Goal: Task Accomplishment & Management: Use online tool/utility

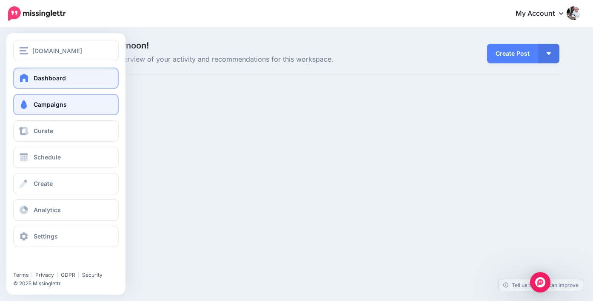
click at [32, 105] on link "Campaigns" at bounding box center [66, 104] width 106 height 21
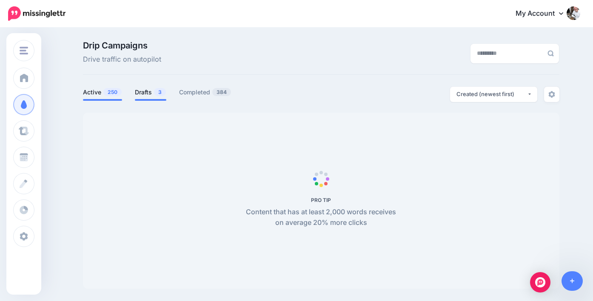
click at [155, 92] on span "3" at bounding box center [160, 92] width 12 height 8
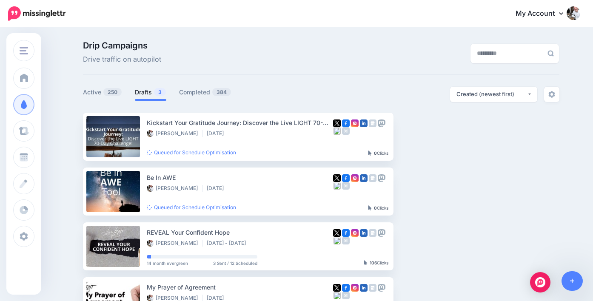
click at [153, 92] on link "Drafts 3" at bounding box center [150, 92] width 31 height 10
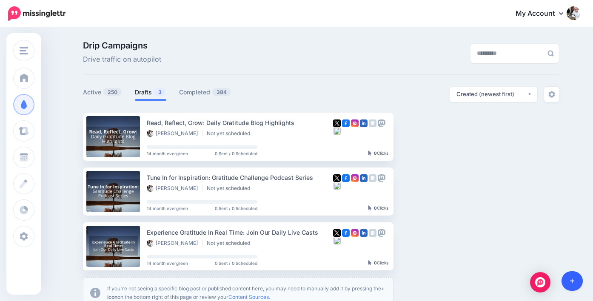
click at [573, 283] on icon at bounding box center [572, 281] width 5 height 6
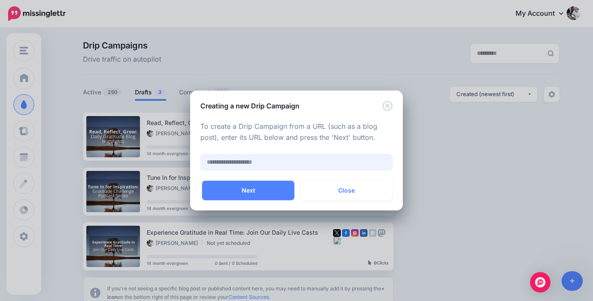
paste input "**********"
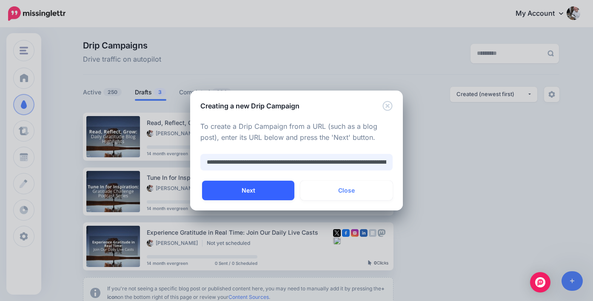
scroll to position [0, 93]
type input "**********"
click at [253, 193] on button "Next" at bounding box center [248, 191] width 92 height 20
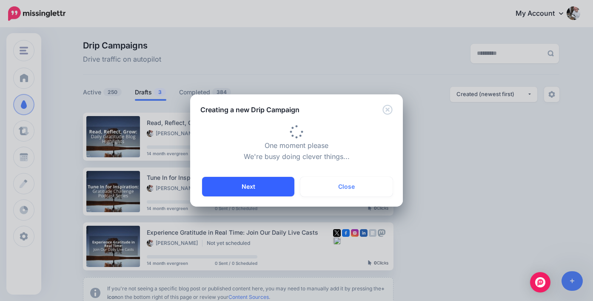
type input "**********"
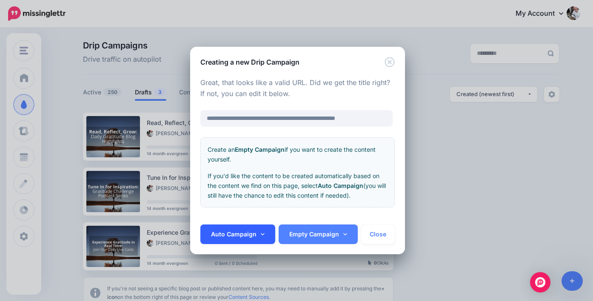
click at [263, 234] on link "Auto Campaign" at bounding box center [237, 235] width 75 height 20
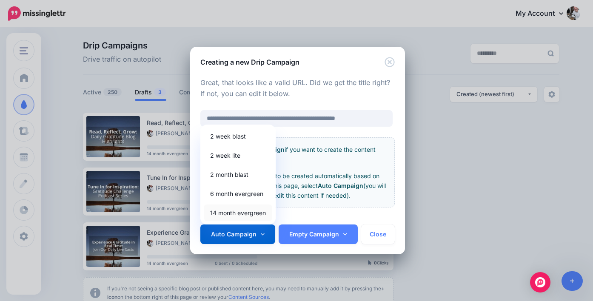
click at [254, 213] on link "14 month evergreen" at bounding box center [238, 213] width 69 height 17
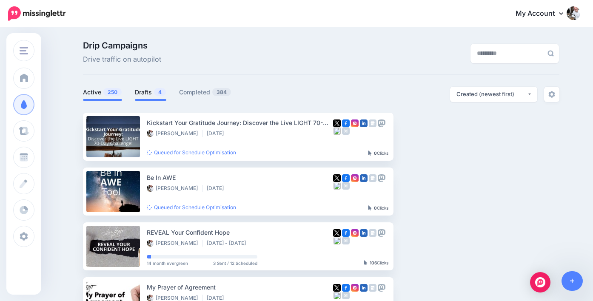
click at [144, 97] on link "Drafts 4" at bounding box center [150, 92] width 31 height 10
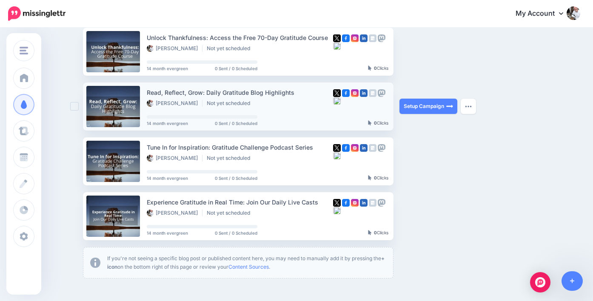
scroll to position [90, 0]
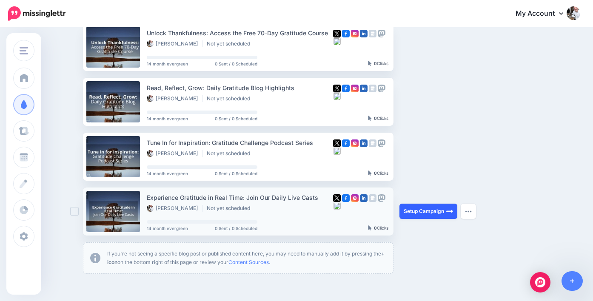
click at [412, 210] on link "Setup Campaign" at bounding box center [429, 211] width 58 height 15
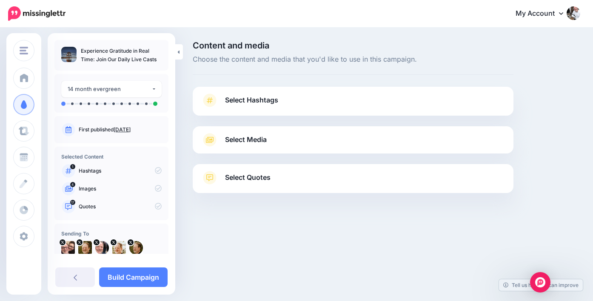
click at [251, 94] on link "Select Hashtags" at bounding box center [353, 105] width 304 height 22
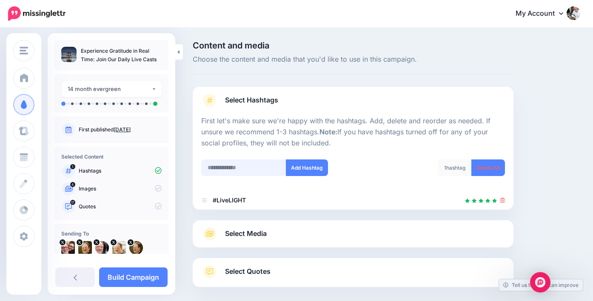
click at [237, 167] on input "text" at bounding box center [243, 168] width 85 height 17
paste input "*********"
type input "*********"
click at [321, 169] on button "Add Hashtag" at bounding box center [307, 168] width 42 height 17
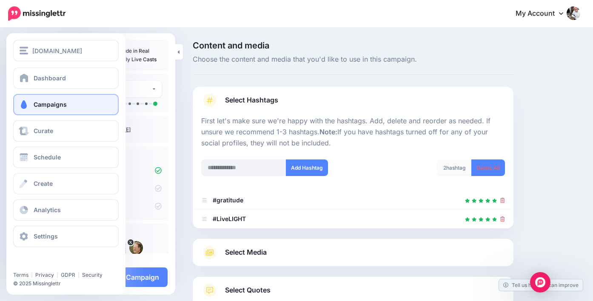
scroll to position [60, 0]
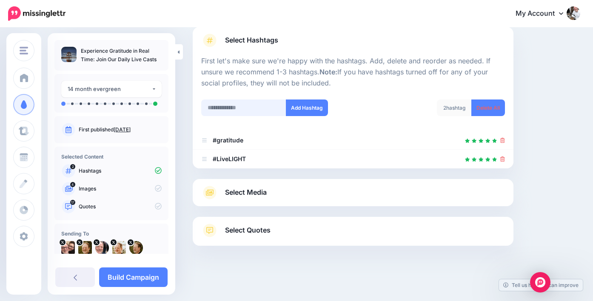
click at [228, 109] on input "text" at bounding box center [243, 108] width 85 height 17
paste input "**********"
type input "**********"
click at [300, 109] on button "Add Hashtag" at bounding box center [307, 108] width 42 height 17
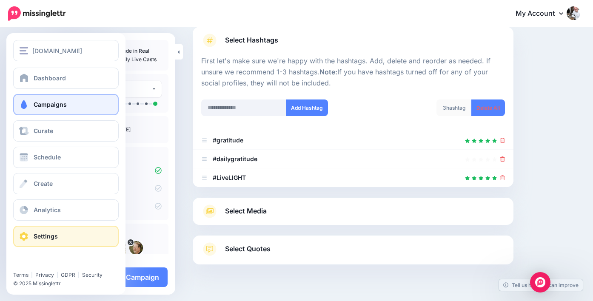
scroll to position [79, 0]
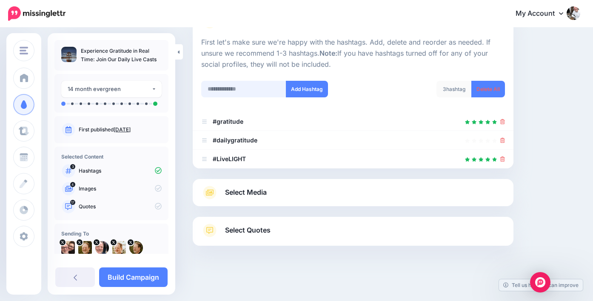
click at [226, 88] on input "text" at bounding box center [243, 89] width 85 height 17
paste input "********"
type input "********"
click at [314, 89] on button "Add Hashtag" at bounding box center [307, 89] width 42 height 17
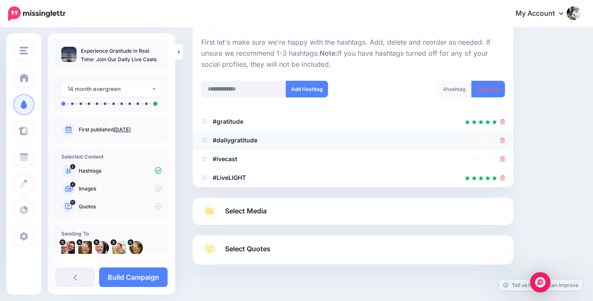
scroll to position [97, 0]
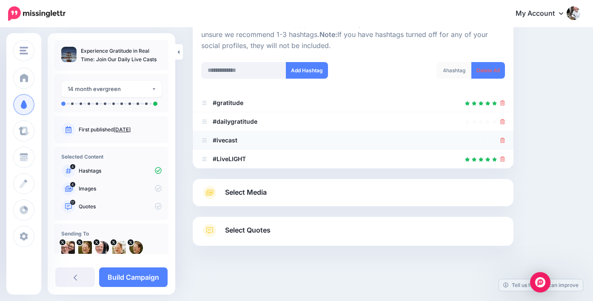
click at [501, 141] on icon at bounding box center [502, 140] width 5 height 5
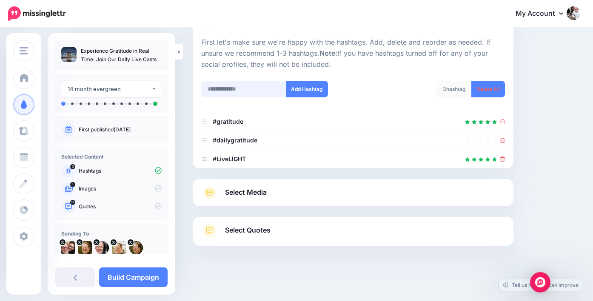
click at [238, 87] on input "text" at bounding box center [243, 89] width 85 height 17
paste input "********"
type input "*********"
click at [301, 92] on button "Add Hashtag" at bounding box center [307, 89] width 42 height 17
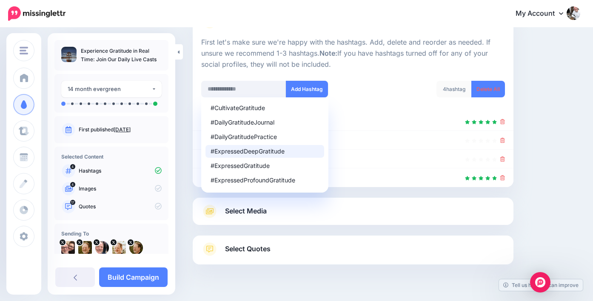
scroll to position [97, 0]
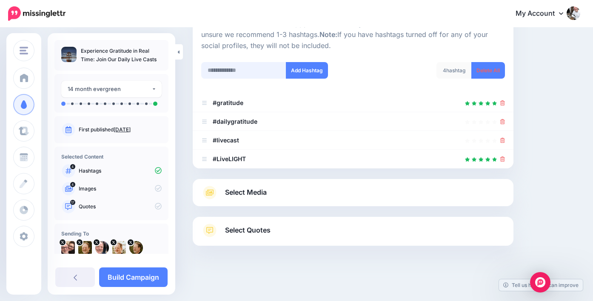
click at [230, 70] on input "text" at bounding box center [243, 70] width 85 height 17
paste input "**********"
type input "**********"
click at [317, 72] on button "Add Hashtag" at bounding box center [307, 70] width 42 height 17
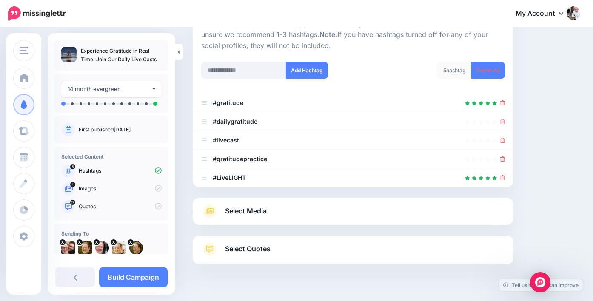
scroll to position [116, 0]
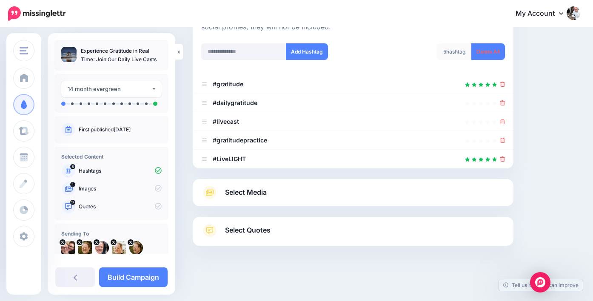
click at [269, 197] on link "Select Media" at bounding box center [353, 193] width 304 height 14
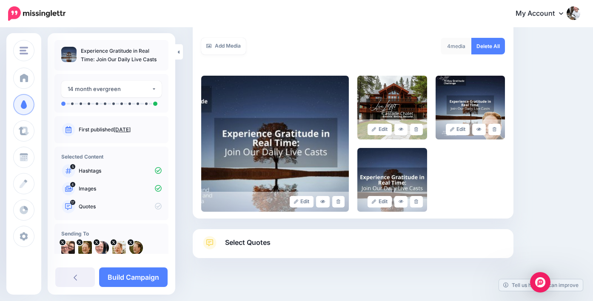
scroll to position [169, 0]
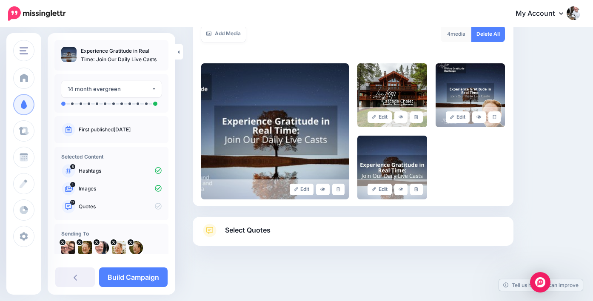
click at [226, 226] on span "Select Quotes" at bounding box center [248, 230] width 46 height 11
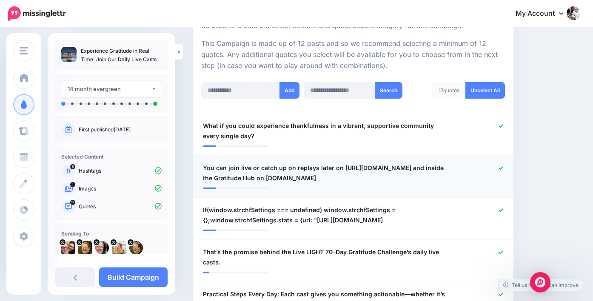
scroll to position [187, 0]
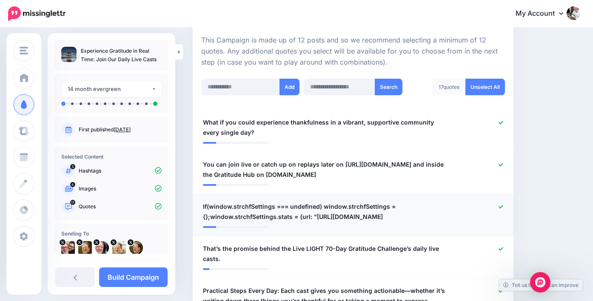
click at [503, 209] on icon at bounding box center [501, 207] width 5 height 5
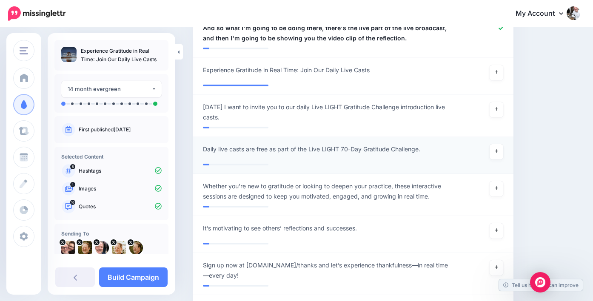
scroll to position [981, 0]
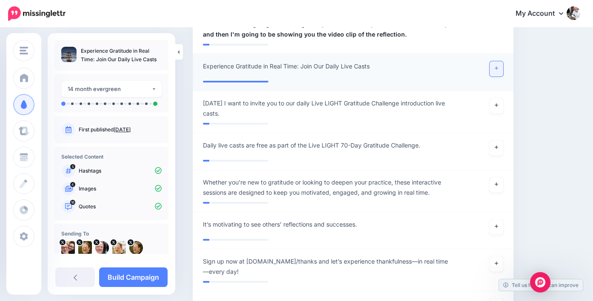
click at [500, 77] on link at bounding box center [497, 68] width 14 height 15
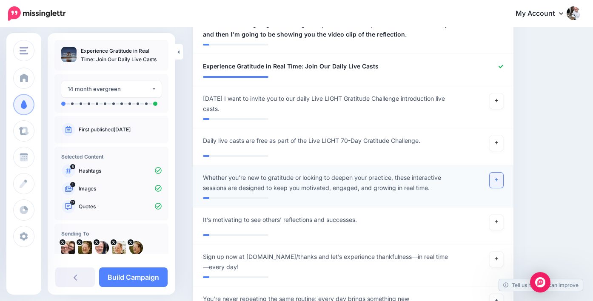
click at [499, 188] on link at bounding box center [497, 180] width 14 height 15
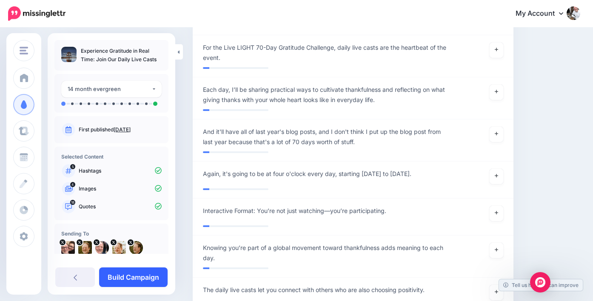
scroll to position [1359, 0]
click at [145, 274] on link "Build Campaign" at bounding box center [133, 278] width 69 height 20
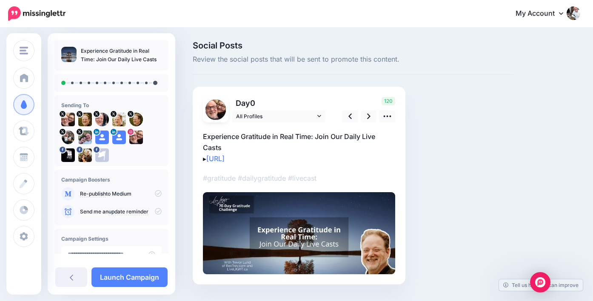
click at [155, 192] on icon at bounding box center [158, 193] width 7 height 7
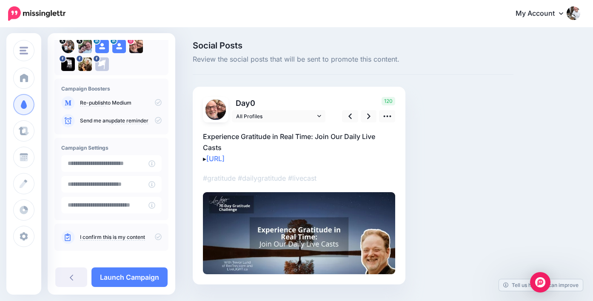
scroll to position [98, 0]
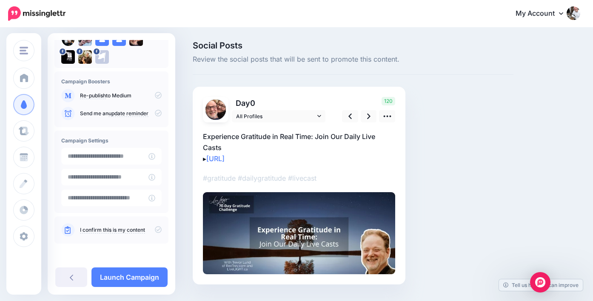
click at [155, 96] on icon at bounding box center [158, 95] width 7 height 7
click at [155, 229] on icon at bounding box center [158, 229] width 7 height 7
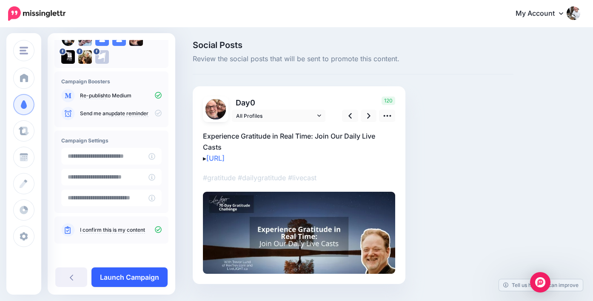
click at [141, 275] on link "Launch Campaign" at bounding box center [129, 278] width 76 height 20
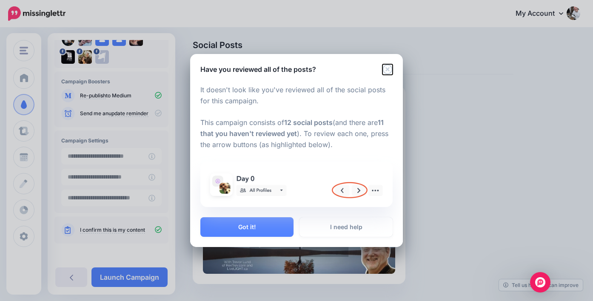
click at [387, 72] on icon "Close" at bounding box center [388, 69] width 10 height 10
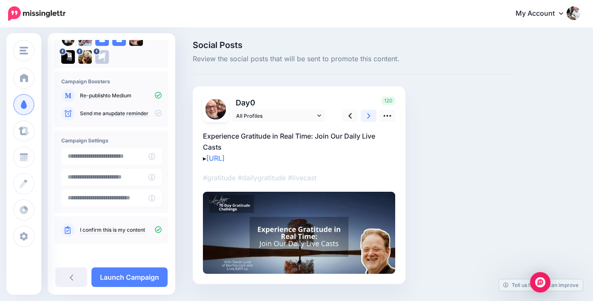
click at [370, 116] on icon at bounding box center [368, 116] width 3 height 6
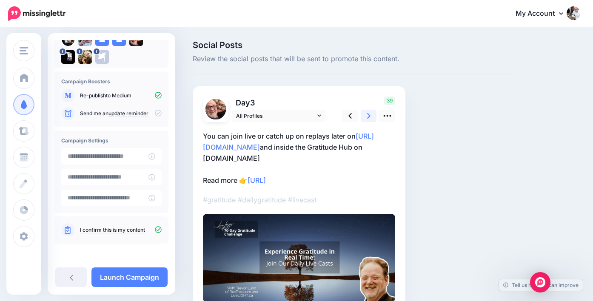
click at [371, 116] on link at bounding box center [369, 116] width 16 height 12
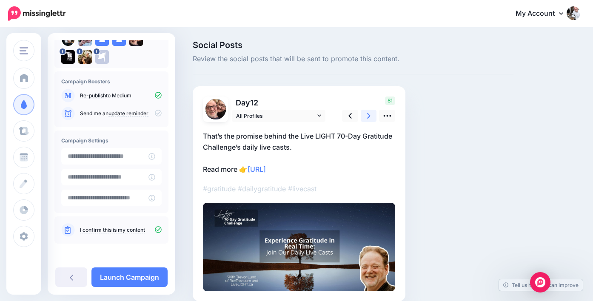
click at [372, 116] on link at bounding box center [369, 116] width 16 height 12
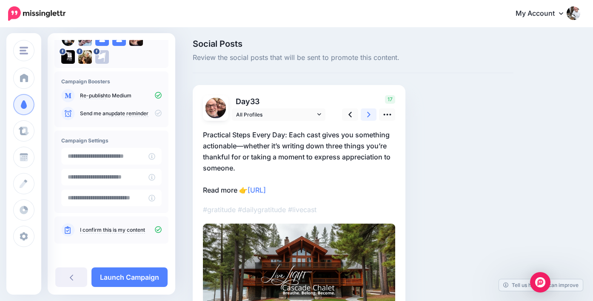
click at [372, 116] on link at bounding box center [369, 114] width 16 height 12
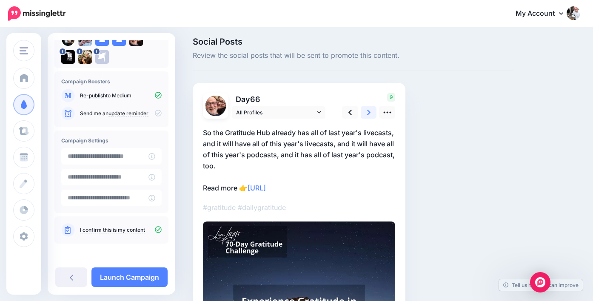
click at [374, 117] on link at bounding box center [369, 112] width 16 height 12
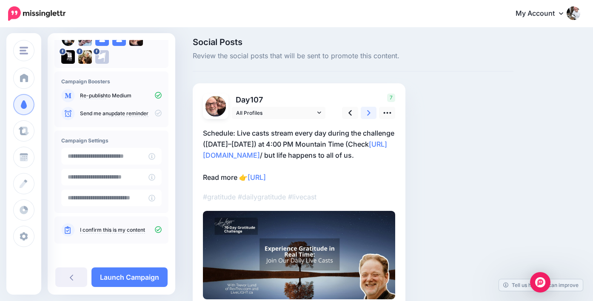
click at [374, 117] on link at bounding box center [369, 113] width 16 height 12
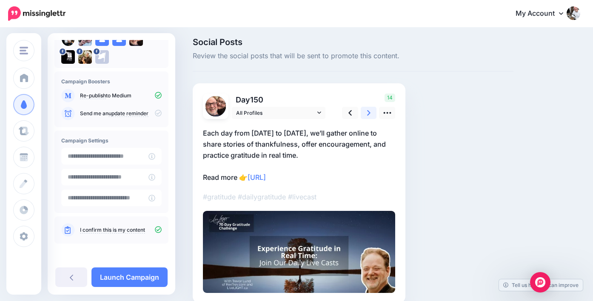
click at [371, 114] on link at bounding box center [369, 113] width 16 height 12
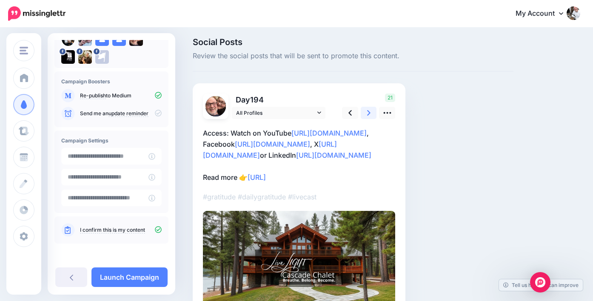
click at [371, 115] on link at bounding box center [369, 113] width 16 height 12
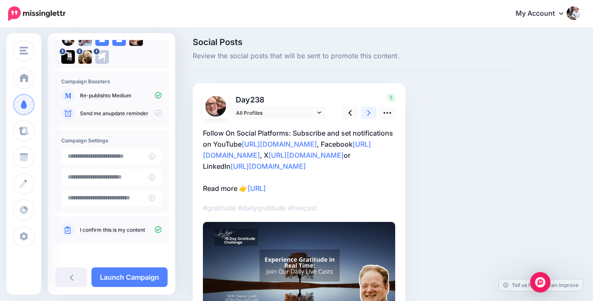
click at [371, 115] on link at bounding box center [369, 113] width 16 height 12
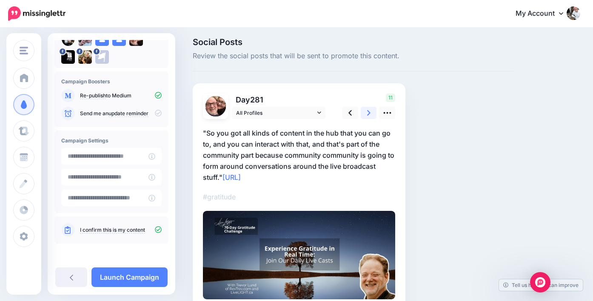
click at [371, 115] on link at bounding box center [369, 113] width 16 height 12
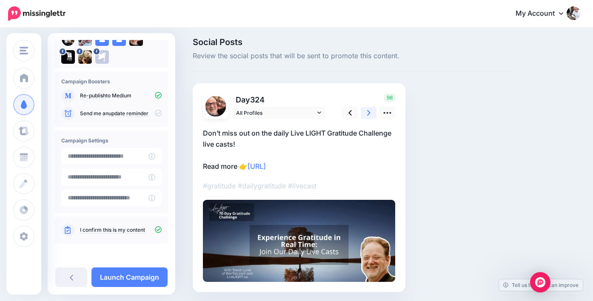
click at [371, 115] on link at bounding box center [369, 113] width 16 height 12
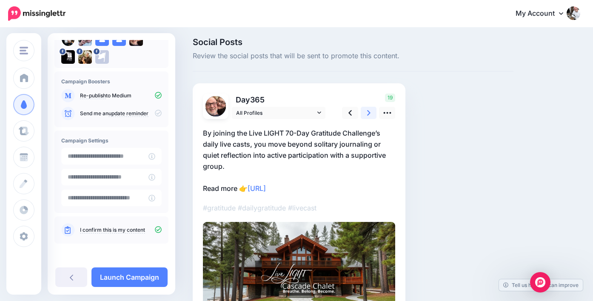
click at [371, 115] on link at bounding box center [369, 113] width 16 height 12
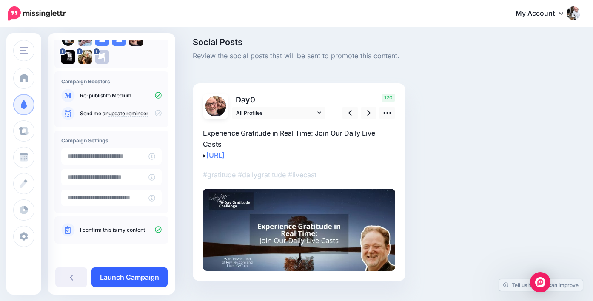
click at [141, 273] on link "Launch Campaign" at bounding box center [129, 278] width 76 height 20
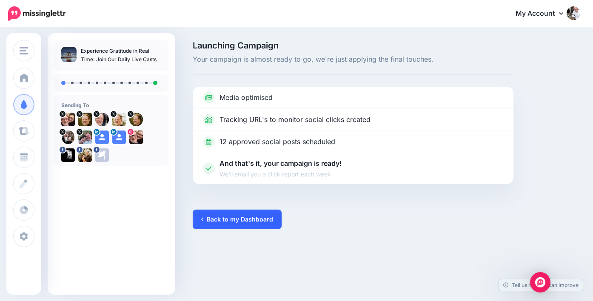
click at [246, 217] on link "Back to my Dashboard" at bounding box center [237, 220] width 89 height 20
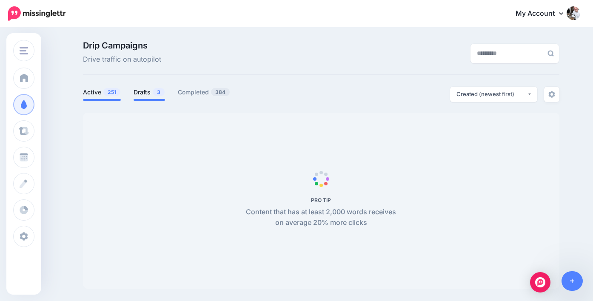
click at [147, 95] on link "Drafts 3" at bounding box center [149, 92] width 31 height 10
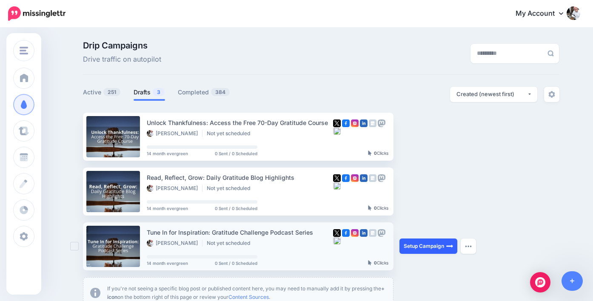
click at [421, 247] on link "Setup Campaign" at bounding box center [429, 246] width 58 height 15
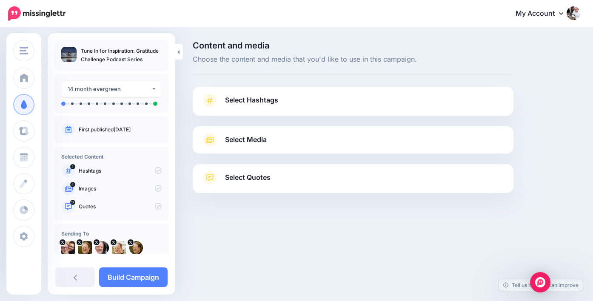
click at [263, 101] on span "Select Hashtags" at bounding box center [251, 99] width 53 height 11
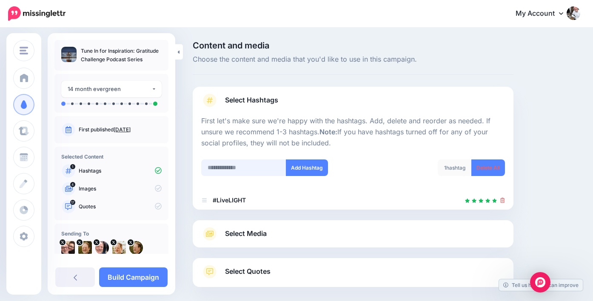
click at [240, 166] on input "text" at bounding box center [243, 168] width 85 height 17
paste input "**********"
type input "**********"
click at [319, 166] on button "Add Hashtag" at bounding box center [307, 168] width 42 height 17
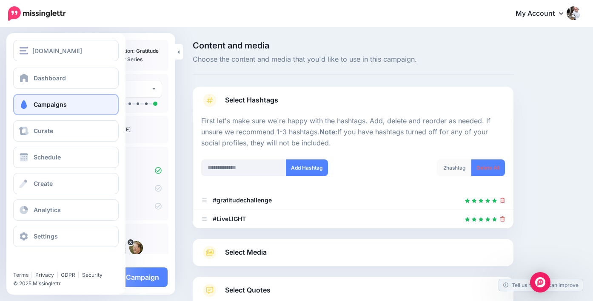
scroll to position [60, 0]
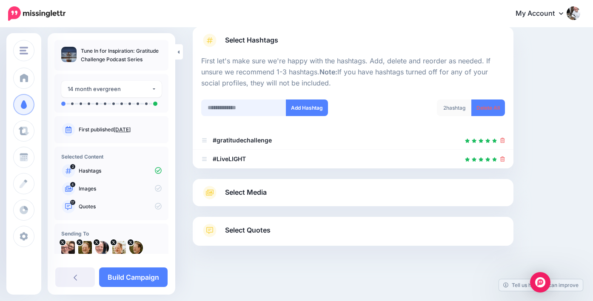
click at [227, 107] on input "text" at bounding box center [243, 108] width 85 height 17
paste input "**********"
type input "**********"
click at [304, 110] on button "Add Hashtag" at bounding box center [307, 108] width 42 height 17
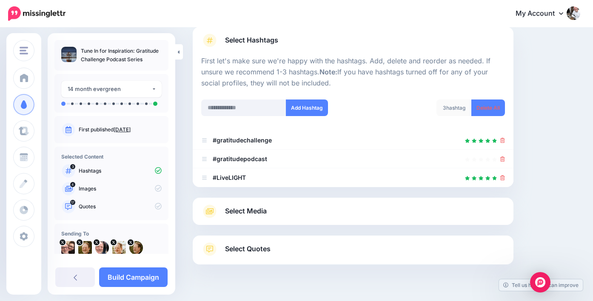
scroll to position [79, 0]
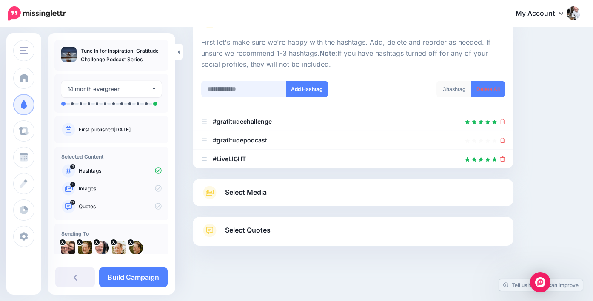
click at [225, 88] on input "text" at bounding box center [243, 89] width 85 height 17
paste input "**********"
type input "**********"
click at [314, 93] on button "Add Hashtag" at bounding box center [307, 89] width 42 height 17
click at [240, 196] on span "Select Media" at bounding box center [246, 192] width 42 height 11
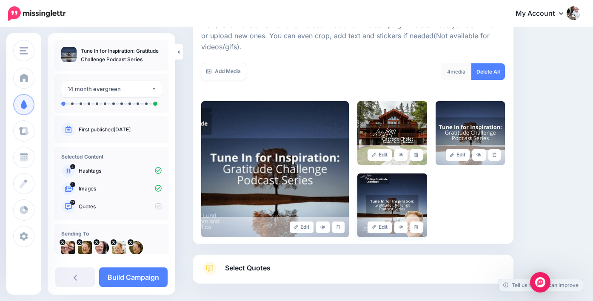
scroll to position [134, 0]
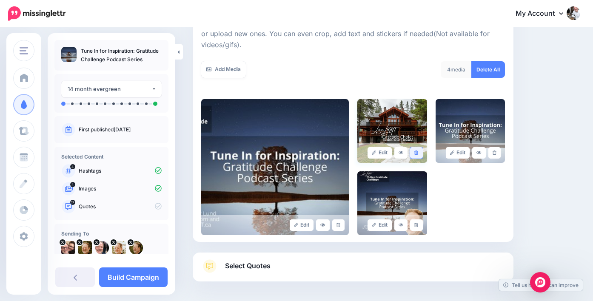
click at [419, 153] on link at bounding box center [416, 152] width 12 height 11
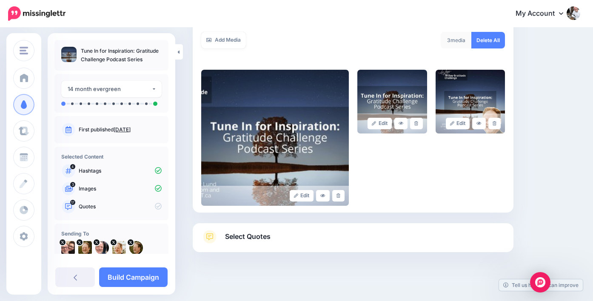
scroll to position [169, 0]
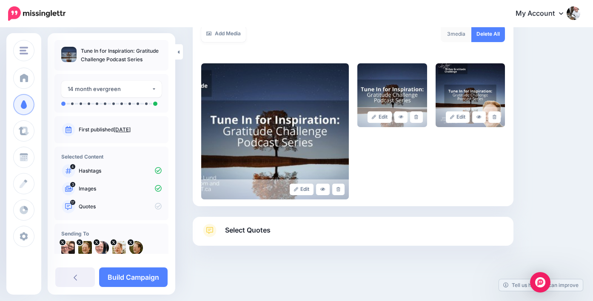
click at [248, 233] on span "Select Quotes" at bounding box center [248, 230] width 46 height 11
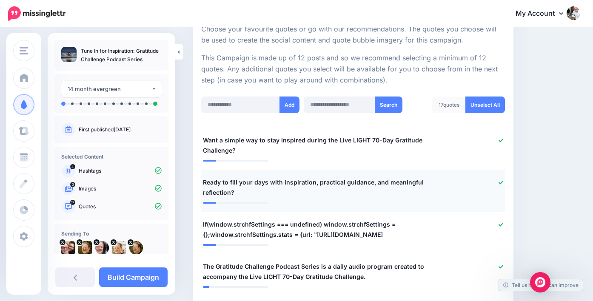
scroll to position [169, 0]
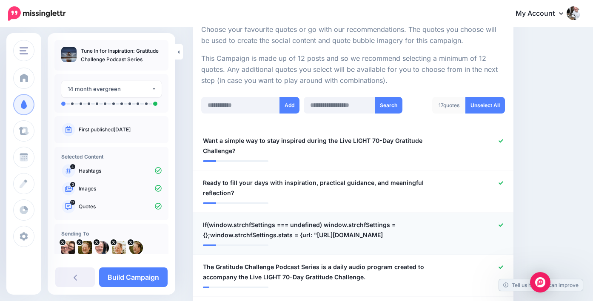
click at [501, 223] on icon at bounding box center [501, 225] width 5 height 5
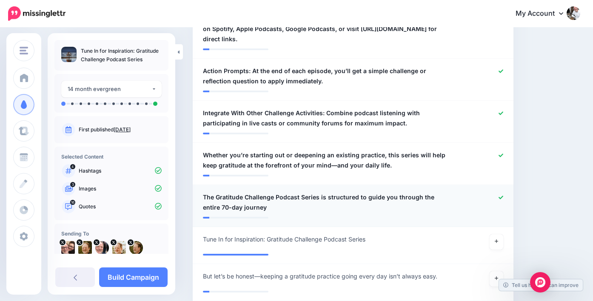
scroll to position [780, 0]
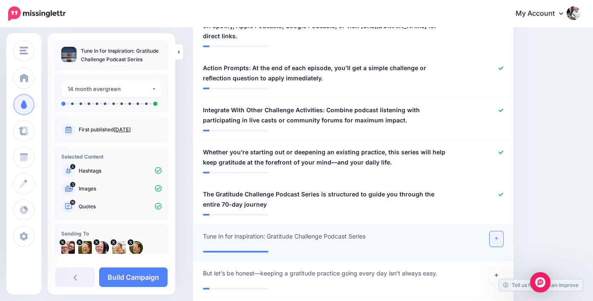
click at [498, 236] on icon at bounding box center [496, 238] width 3 height 5
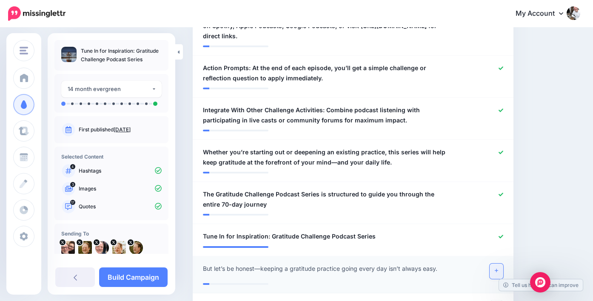
click at [497, 269] on icon at bounding box center [496, 270] width 3 height 3
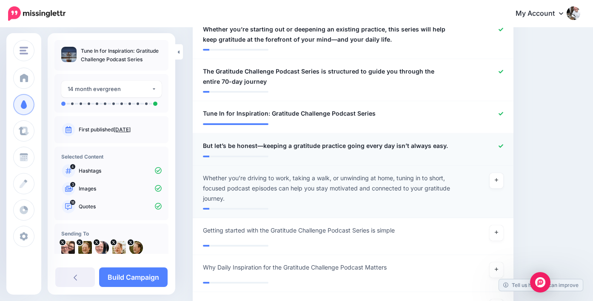
scroll to position [905, 0]
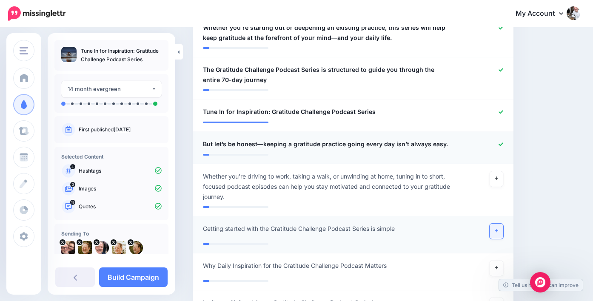
click at [494, 226] on link at bounding box center [497, 231] width 14 height 15
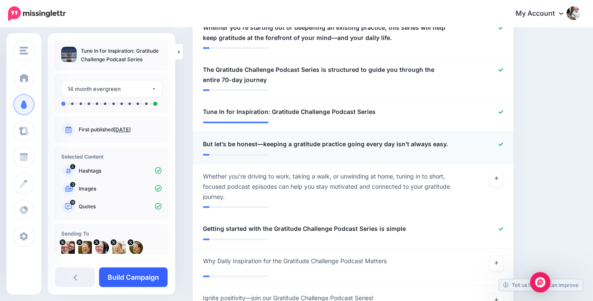
click at [152, 279] on link "Build Campaign" at bounding box center [133, 278] width 69 height 20
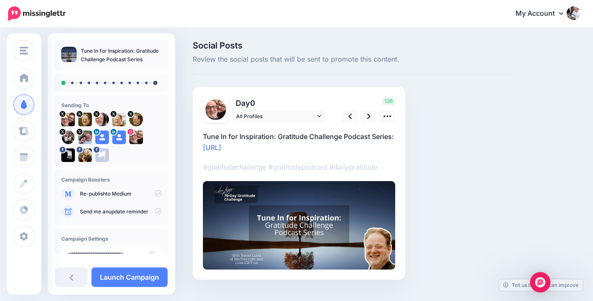
click at [155, 194] on icon at bounding box center [158, 193] width 7 height 7
click at [155, 195] on icon at bounding box center [158, 193] width 7 height 7
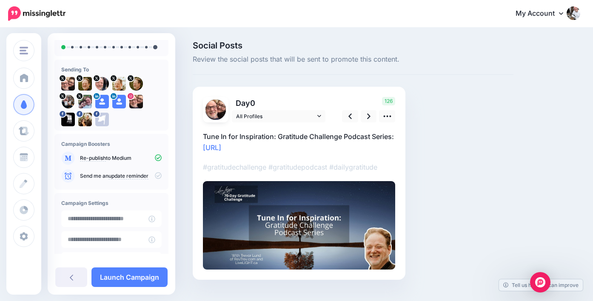
scroll to position [98, 0]
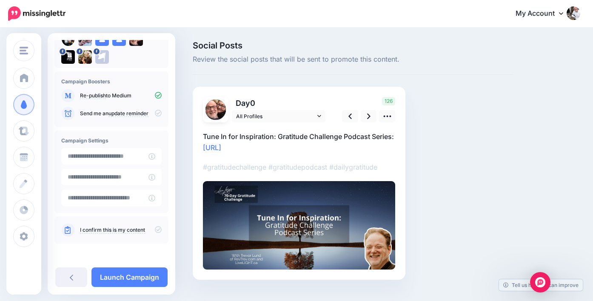
click at [155, 230] on icon at bounding box center [158, 229] width 7 height 7
click at [368, 119] on icon at bounding box center [368, 116] width 3 height 9
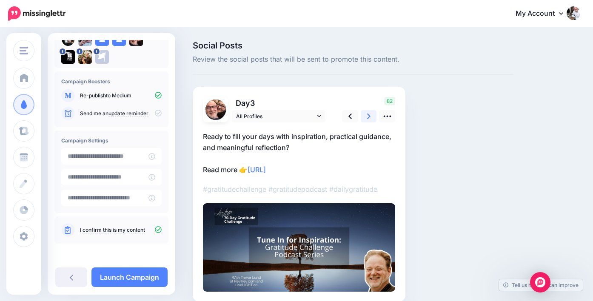
click at [369, 118] on icon at bounding box center [368, 116] width 3 height 9
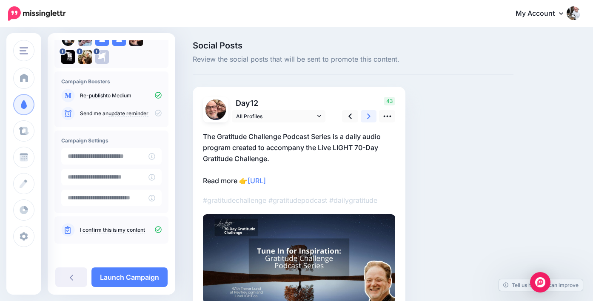
click at [368, 118] on icon at bounding box center [368, 116] width 3 height 9
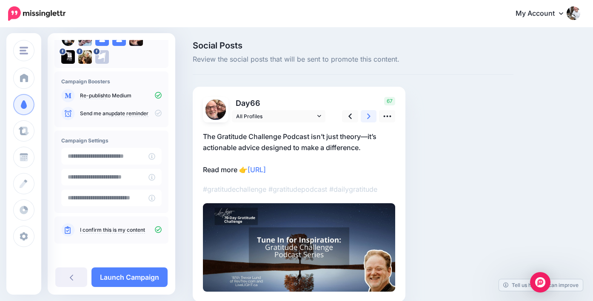
click at [368, 118] on icon at bounding box center [368, 116] width 3 height 9
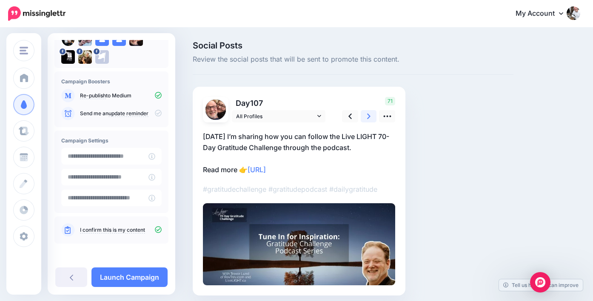
click at [368, 118] on icon at bounding box center [368, 116] width 3 height 9
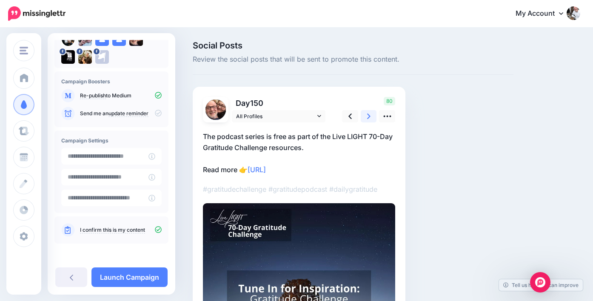
click at [368, 118] on icon at bounding box center [368, 116] width 3 height 9
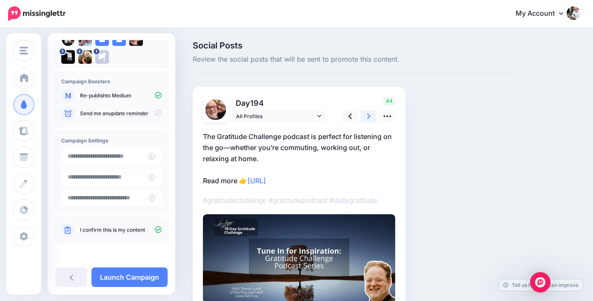
click at [368, 118] on icon at bounding box center [368, 116] width 3 height 9
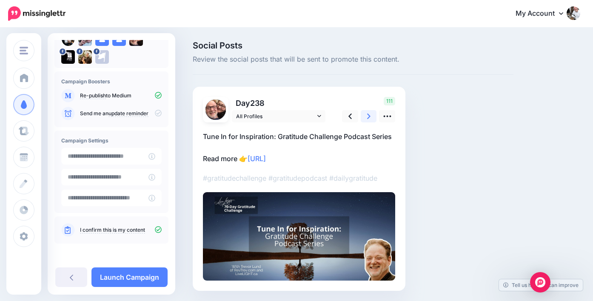
click at [368, 118] on icon at bounding box center [368, 117] width 3 height 6
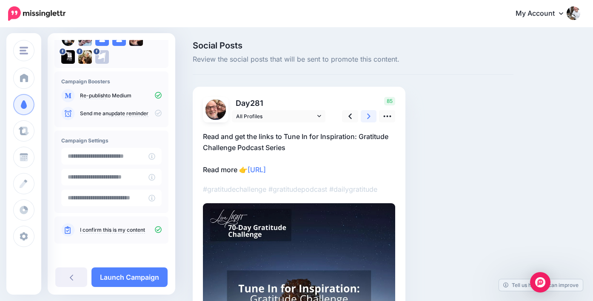
click at [368, 118] on icon at bounding box center [368, 117] width 3 height 6
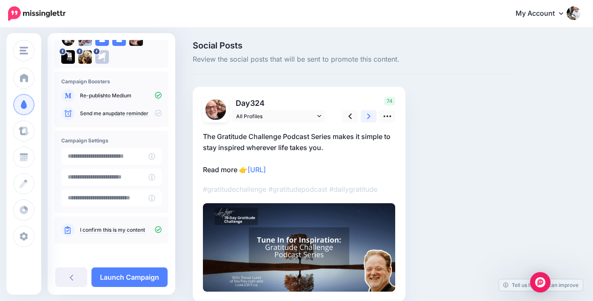
click at [368, 118] on icon at bounding box center [368, 117] width 3 height 6
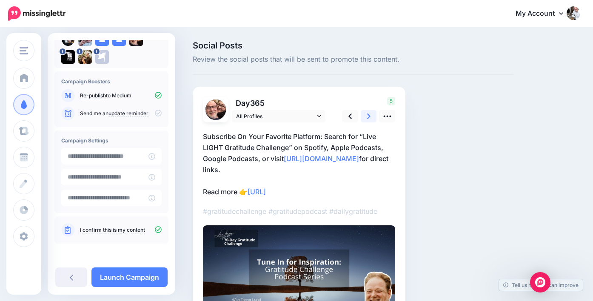
click at [368, 118] on icon at bounding box center [368, 117] width 3 height 6
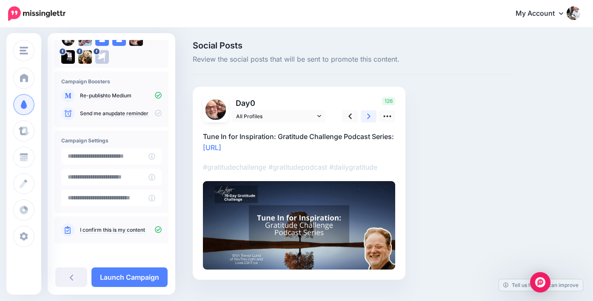
click at [368, 118] on icon at bounding box center [368, 116] width 3 height 9
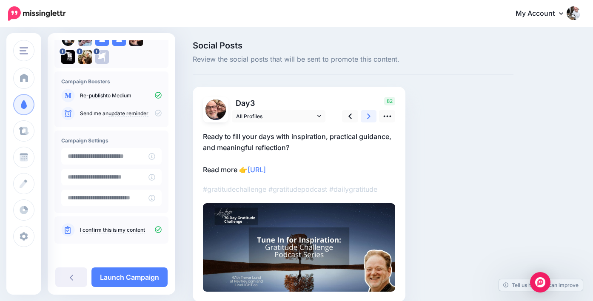
click at [368, 118] on icon at bounding box center [368, 116] width 3 height 9
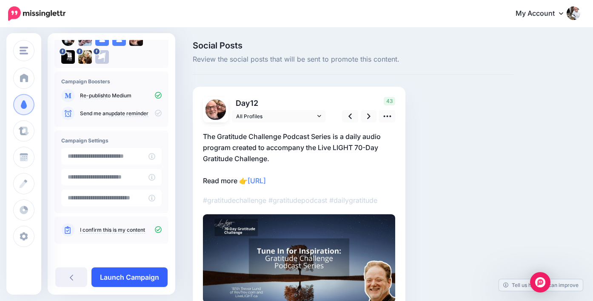
click at [158, 281] on link "Launch Campaign" at bounding box center [129, 278] width 76 height 20
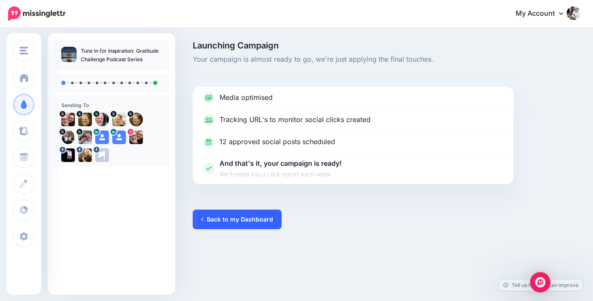
click at [244, 223] on link "Back to my Dashboard" at bounding box center [237, 220] width 89 height 20
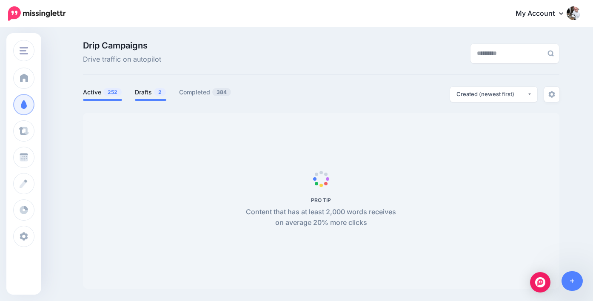
click at [141, 95] on link "Drafts 2" at bounding box center [150, 92] width 31 height 10
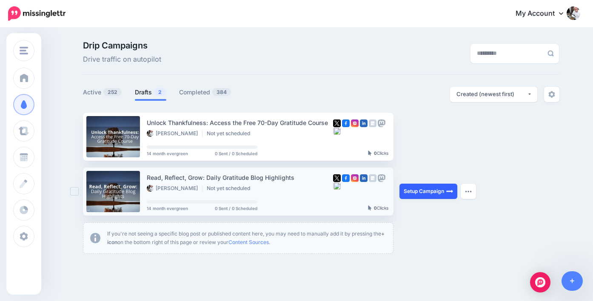
click at [431, 195] on link "Setup Campaign" at bounding box center [429, 191] width 58 height 15
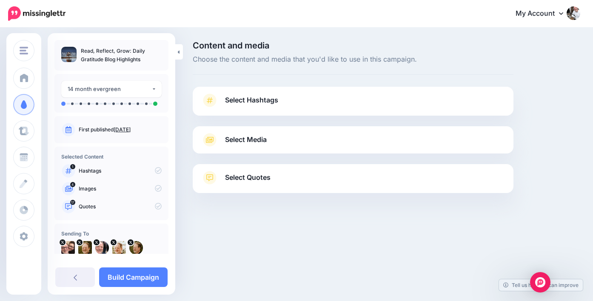
click at [258, 106] on span "Select Hashtags" at bounding box center [251, 99] width 53 height 11
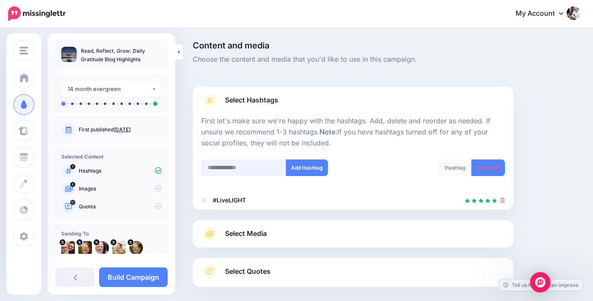
click at [223, 166] on input "text" at bounding box center [243, 168] width 85 height 17
paste input "*********"
type input "*********"
click at [312, 166] on button "Add Hashtag" at bounding box center [307, 168] width 42 height 17
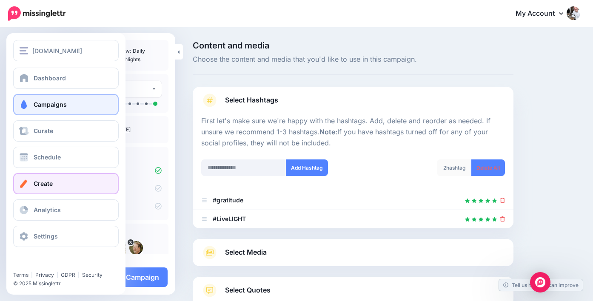
scroll to position [60, 0]
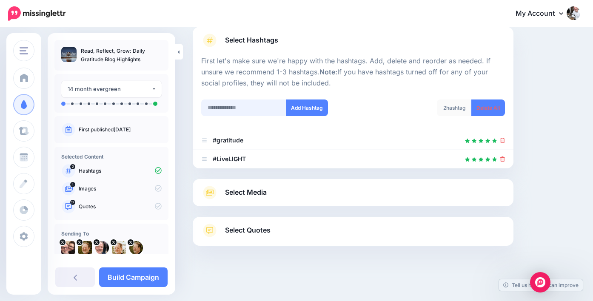
click at [233, 108] on input "text" at bounding box center [243, 108] width 85 height 17
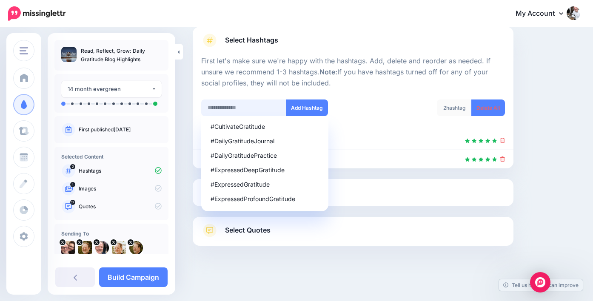
paste input "**********"
type input "**********"
click at [310, 108] on button "Add Hashtag" at bounding box center [307, 108] width 42 height 17
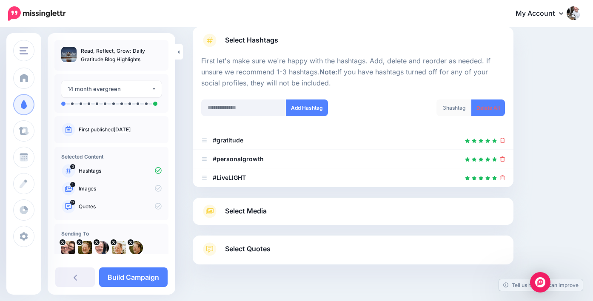
scroll to position [79, 0]
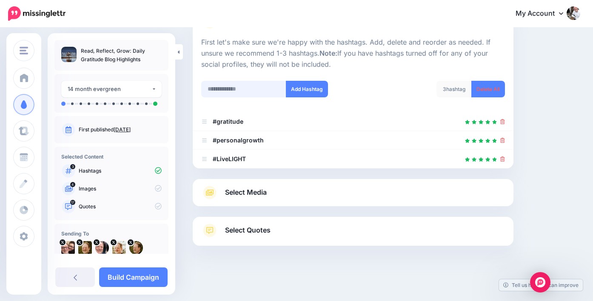
click at [238, 88] on input "text" at bounding box center [243, 89] width 85 height 17
paste input "**********"
type input "**********"
click at [317, 93] on button "Add Hashtag" at bounding box center [307, 89] width 42 height 17
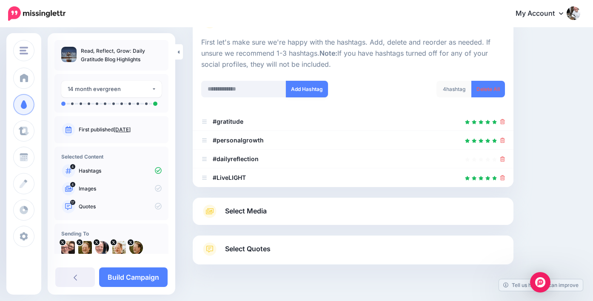
scroll to position [97, 0]
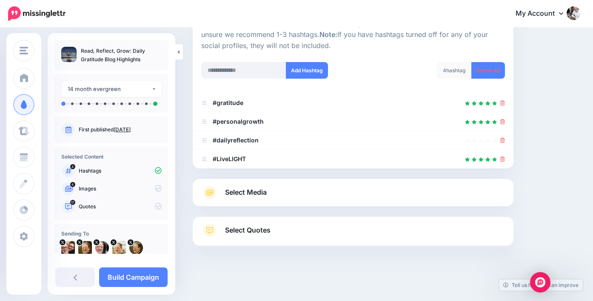
click at [252, 189] on span "Select Media" at bounding box center [246, 192] width 42 height 11
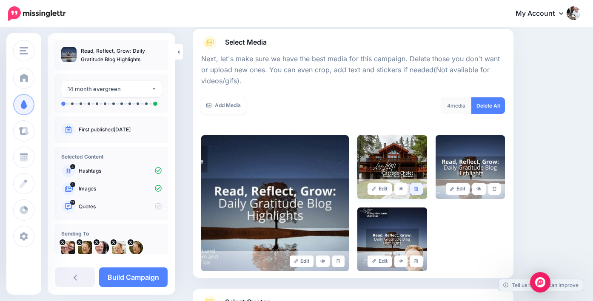
click at [418, 190] on icon at bounding box center [416, 189] width 4 height 5
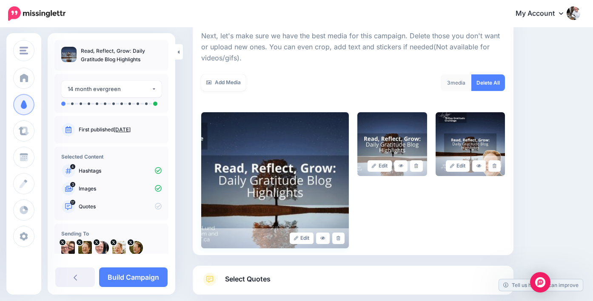
scroll to position [169, 0]
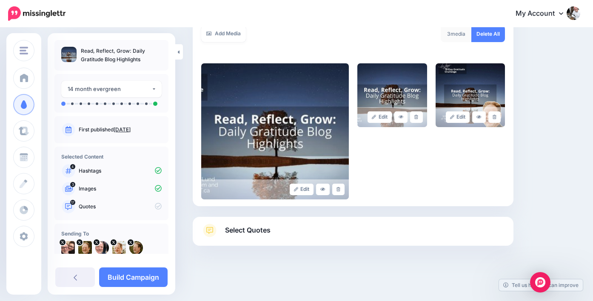
click at [258, 233] on span "Select Quotes" at bounding box center [248, 230] width 46 height 11
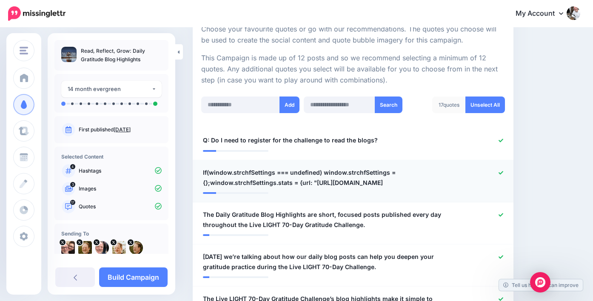
scroll to position [169, 0]
click at [500, 175] on icon at bounding box center [501, 173] width 5 height 5
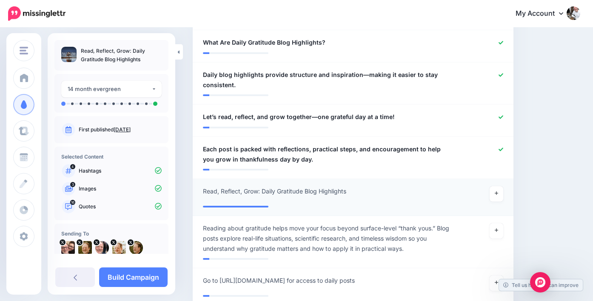
scroll to position [806, 0]
click at [494, 192] on link at bounding box center [497, 193] width 14 height 15
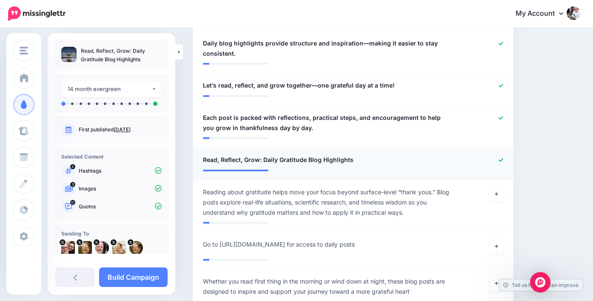
scroll to position [844, 0]
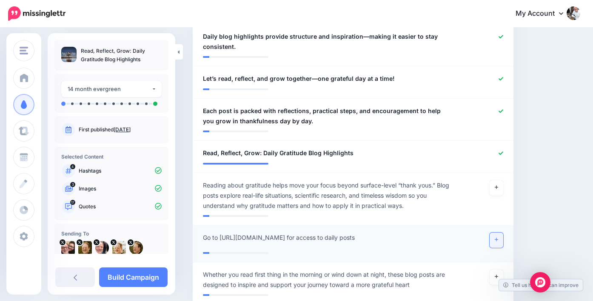
click at [498, 243] on link at bounding box center [497, 240] width 14 height 15
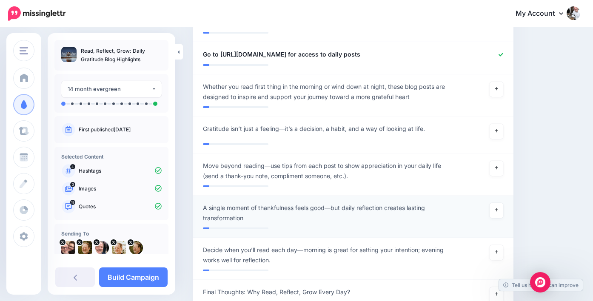
scroll to position [1028, 0]
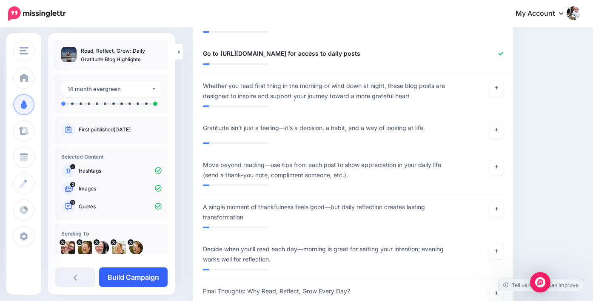
click at [142, 280] on link "Build Campaign" at bounding box center [133, 278] width 69 height 20
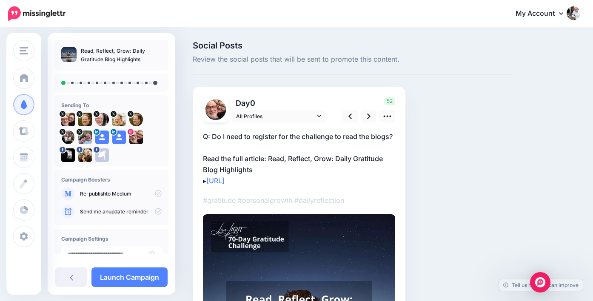
click at [155, 195] on icon at bounding box center [158, 193] width 7 height 7
click at [155, 193] on icon at bounding box center [158, 193] width 7 height 7
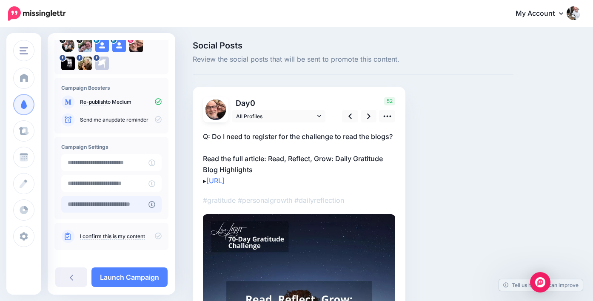
scroll to position [98, 0]
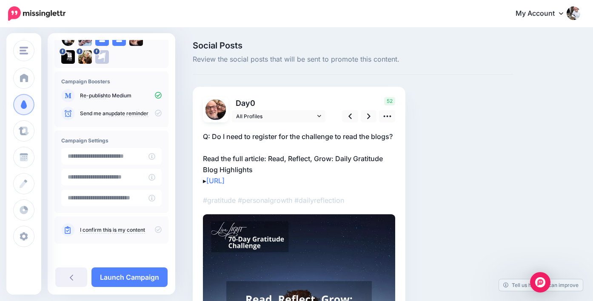
click at [155, 231] on icon at bounding box center [158, 229] width 7 height 7
click at [368, 120] on icon at bounding box center [368, 116] width 3 height 9
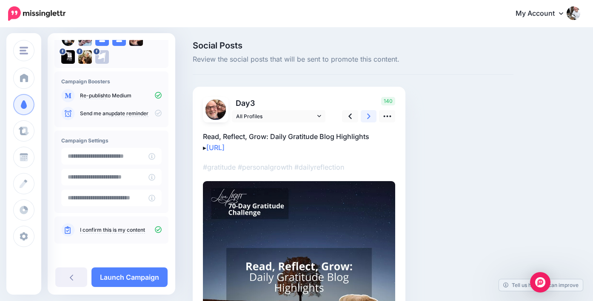
click at [368, 120] on icon at bounding box center [368, 116] width 3 height 9
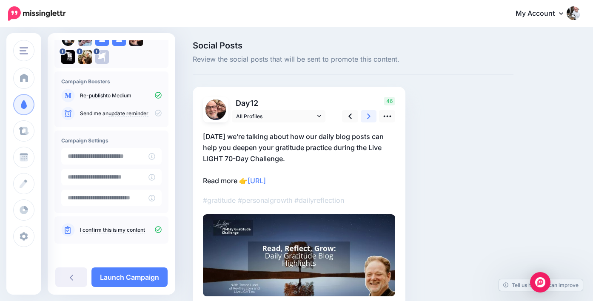
click at [368, 120] on icon at bounding box center [368, 116] width 3 height 9
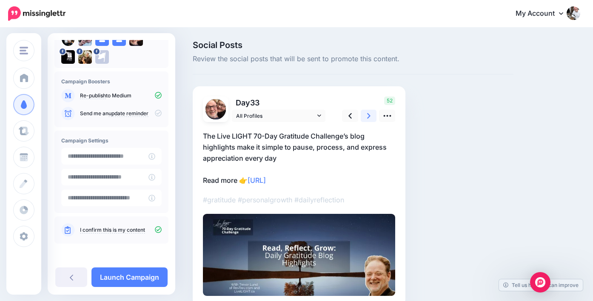
click at [368, 120] on icon at bounding box center [368, 115] width 3 height 9
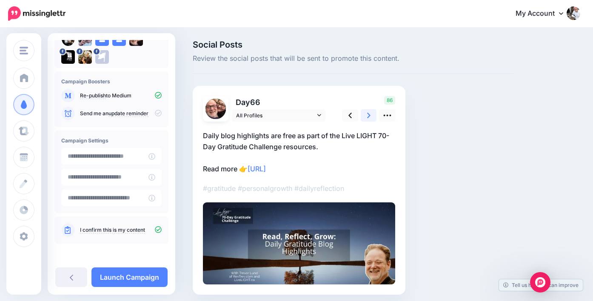
click at [368, 120] on icon at bounding box center [368, 115] width 3 height 9
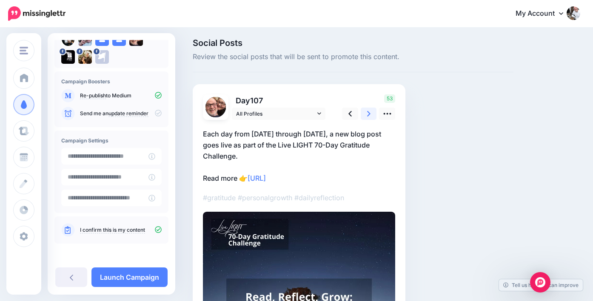
click at [368, 120] on link at bounding box center [369, 114] width 16 height 12
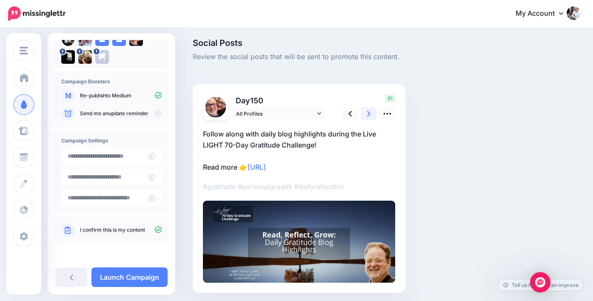
click at [368, 120] on link at bounding box center [369, 114] width 16 height 12
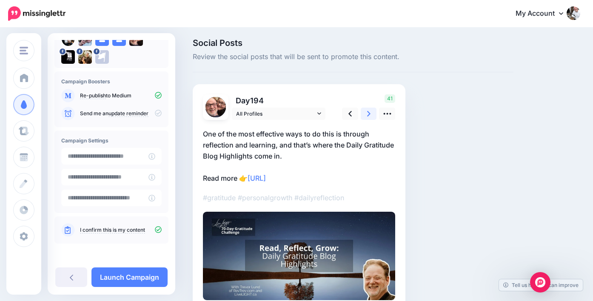
click at [368, 120] on link at bounding box center [369, 114] width 16 height 12
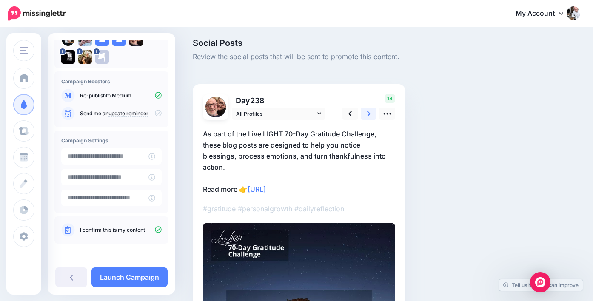
click at [368, 119] on link at bounding box center [369, 114] width 16 height 12
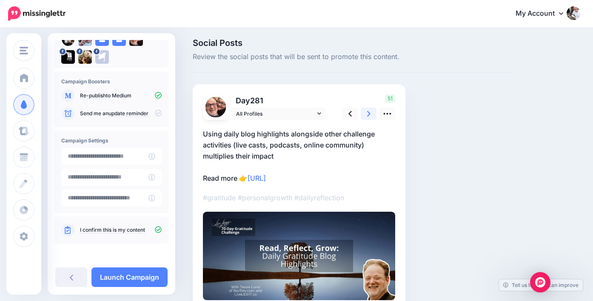
click at [368, 119] on link at bounding box center [369, 114] width 16 height 12
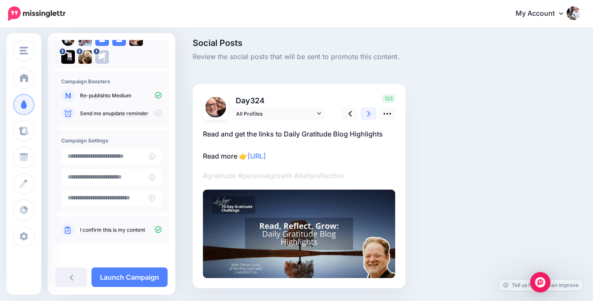
click at [368, 119] on link at bounding box center [369, 114] width 16 height 12
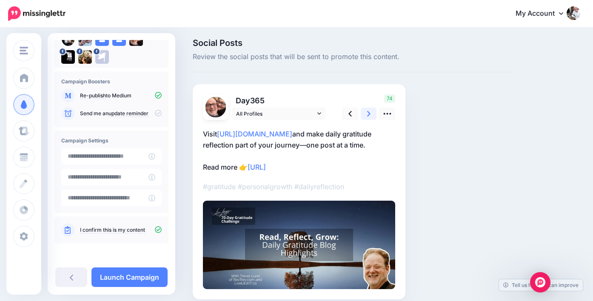
click at [368, 119] on link at bounding box center [369, 114] width 16 height 12
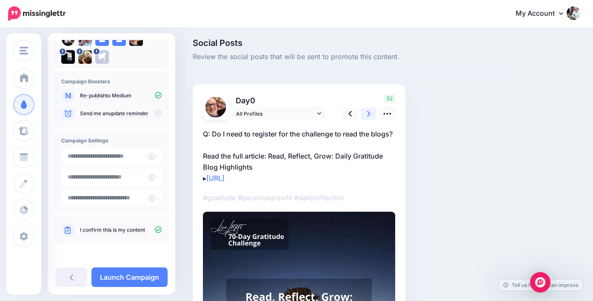
click at [368, 119] on link at bounding box center [369, 114] width 16 height 12
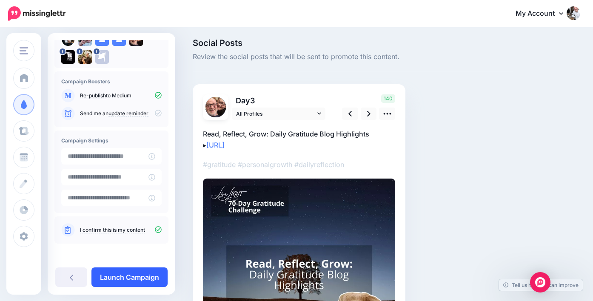
click at [131, 277] on link "Launch Campaign" at bounding box center [129, 278] width 76 height 20
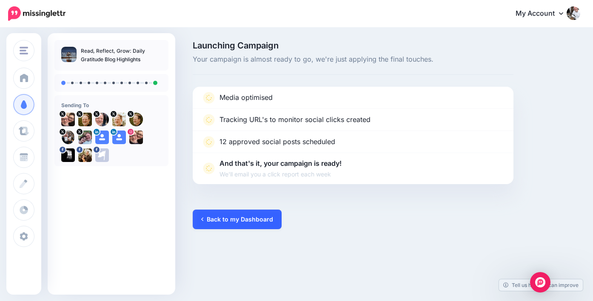
drag, startPoint x: 261, startPoint y: 222, endPoint x: 275, endPoint y: 223, distance: 13.6
click at [261, 222] on link "Back to my Dashboard" at bounding box center [237, 220] width 89 height 20
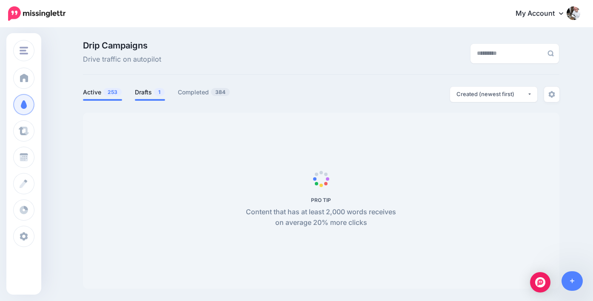
click at [144, 94] on link "Drafts 1" at bounding box center [150, 92] width 30 height 10
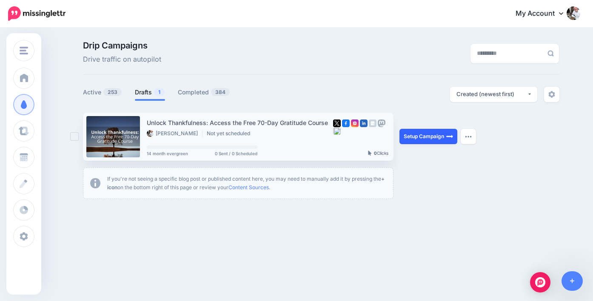
click at [420, 136] on link "Setup Campaign" at bounding box center [429, 136] width 58 height 15
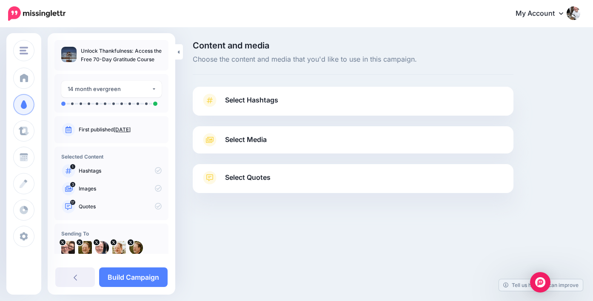
click at [244, 101] on span "Select Hashtags" at bounding box center [251, 99] width 53 height 11
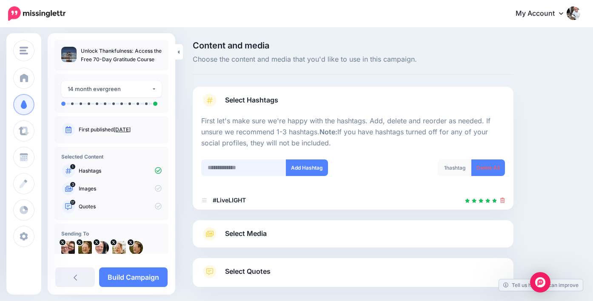
click at [222, 167] on input "text" at bounding box center [243, 168] width 85 height 17
paste input "*********"
type input "*********"
click at [299, 168] on button "Add Hashtag" at bounding box center [307, 168] width 42 height 17
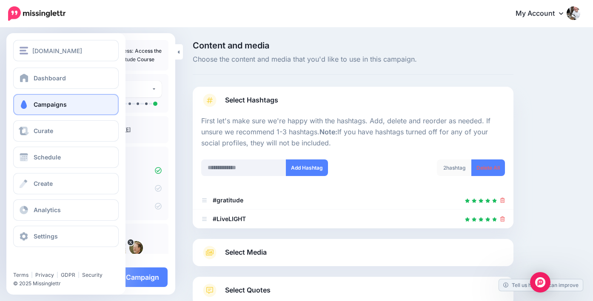
scroll to position [60, 0]
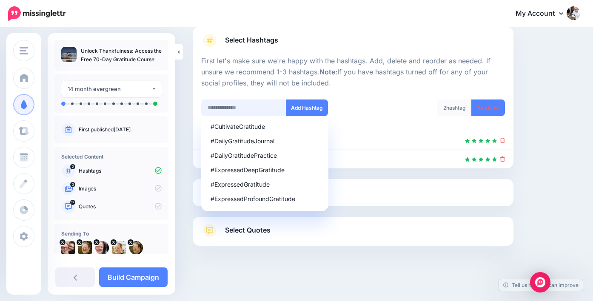
click at [238, 107] on input "text" at bounding box center [243, 108] width 85 height 17
paste input "**********"
type input "**********"
click at [300, 108] on button "Add Hashtag" at bounding box center [307, 108] width 42 height 17
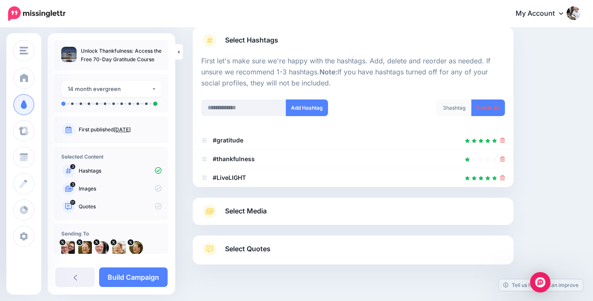
scroll to position [79, 0]
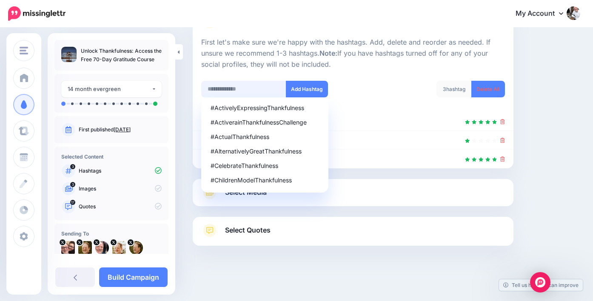
click at [221, 88] on input "text" at bounding box center [243, 89] width 85 height 17
click at [220, 88] on input "text" at bounding box center [243, 89] width 85 height 17
paste input "**********"
type input "**********"
click at [313, 91] on button "Add Hashtag" at bounding box center [307, 89] width 42 height 17
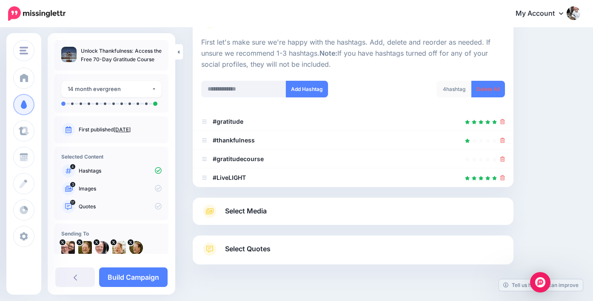
scroll to position [97, 0]
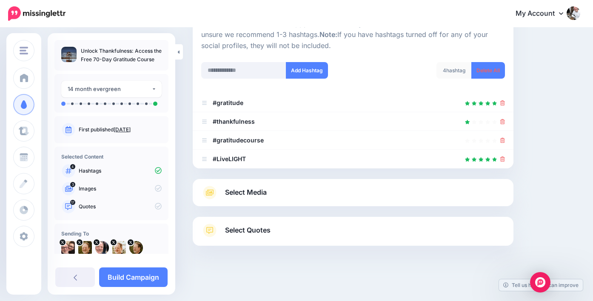
click at [257, 191] on span "Select Media" at bounding box center [246, 192] width 42 height 11
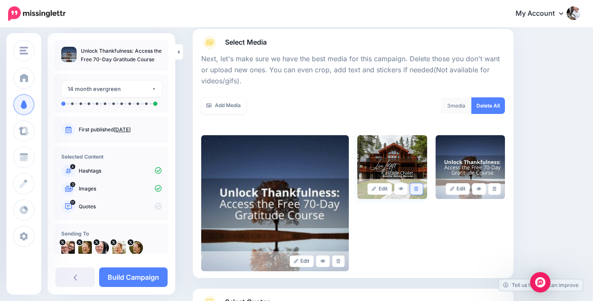
click at [418, 190] on icon at bounding box center [416, 189] width 4 height 5
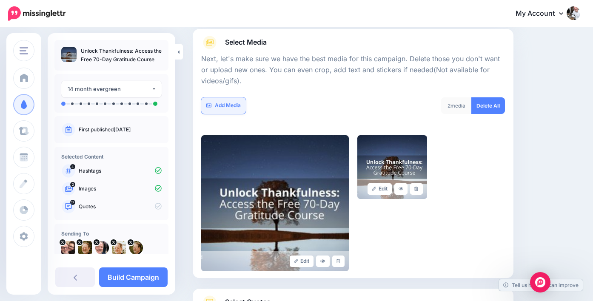
click at [224, 106] on link "Add Media" at bounding box center [223, 105] width 45 height 17
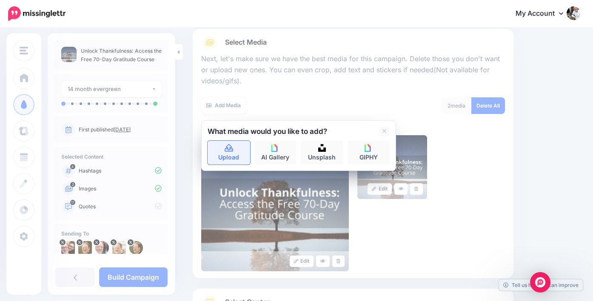
click at [229, 152] on icon at bounding box center [229, 149] width 10 height 8
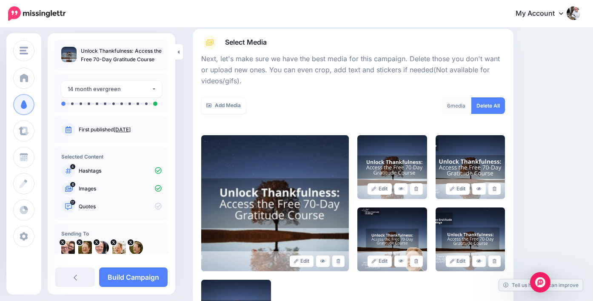
scroll to position [233, 0]
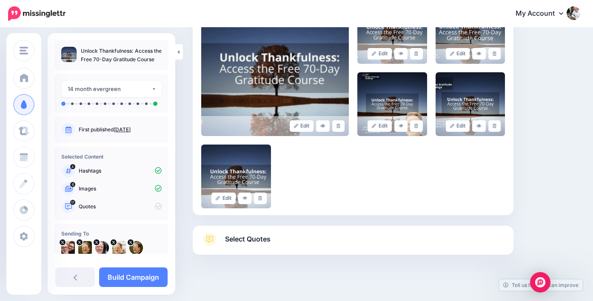
click at [240, 243] on span "Select Quotes" at bounding box center [248, 239] width 46 height 11
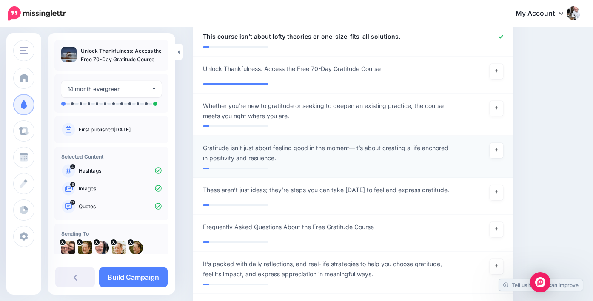
scroll to position [891, 0]
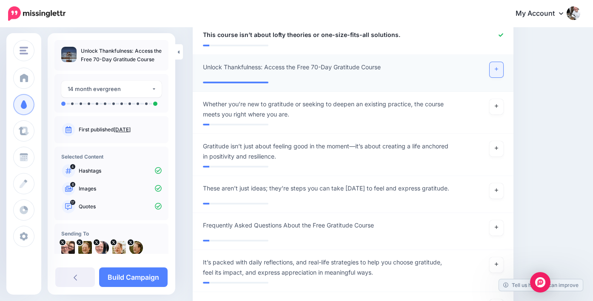
click at [495, 73] on link at bounding box center [497, 69] width 14 height 15
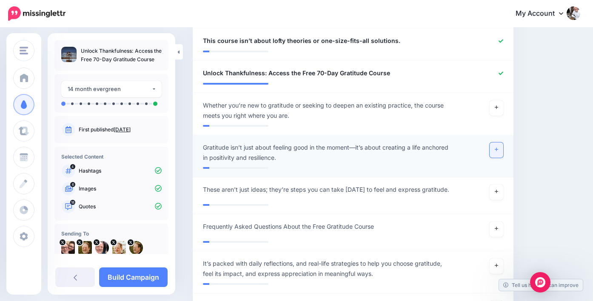
scroll to position [884, 0]
click at [501, 152] on link at bounding box center [497, 150] width 14 height 15
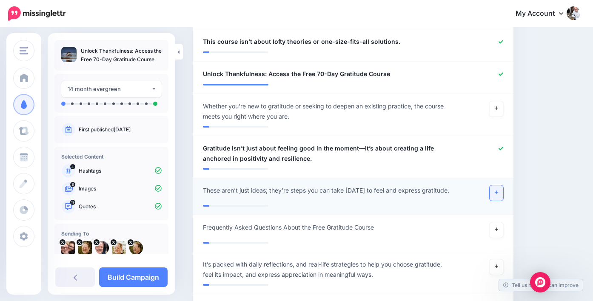
click at [500, 197] on link at bounding box center [497, 193] width 14 height 15
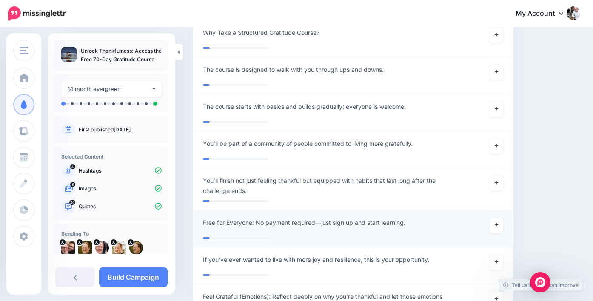
scroll to position [1527, 0]
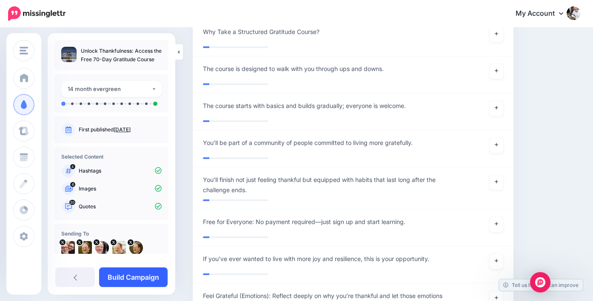
click at [137, 274] on link "Build Campaign" at bounding box center [133, 278] width 69 height 20
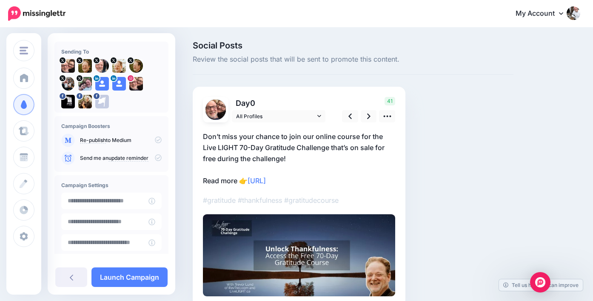
scroll to position [55, 0]
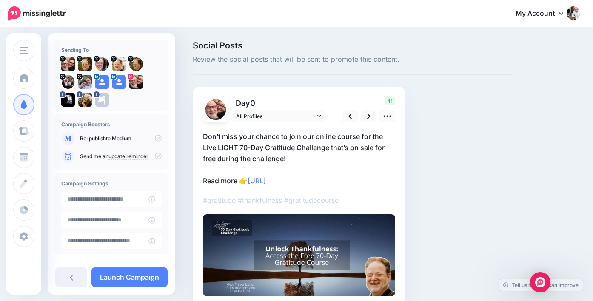
click at [155, 138] on icon at bounding box center [158, 138] width 7 height 7
click at [155, 139] on icon at bounding box center [158, 138] width 7 height 7
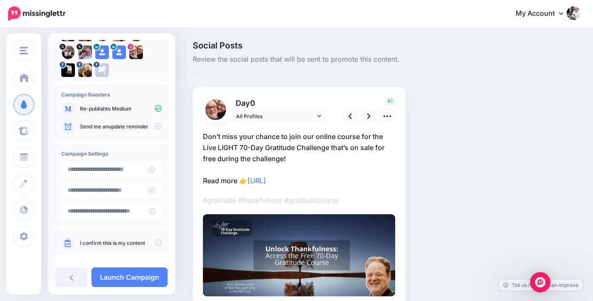
scroll to position [98, 0]
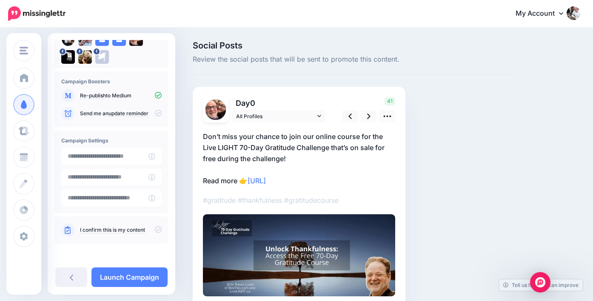
click at [156, 231] on icon at bounding box center [158, 229] width 7 height 7
click at [371, 116] on link at bounding box center [369, 116] width 16 height 12
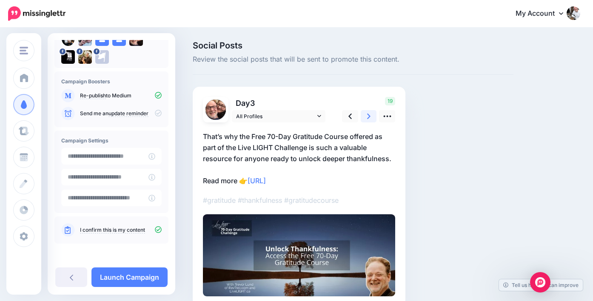
click at [372, 116] on link at bounding box center [369, 116] width 16 height 12
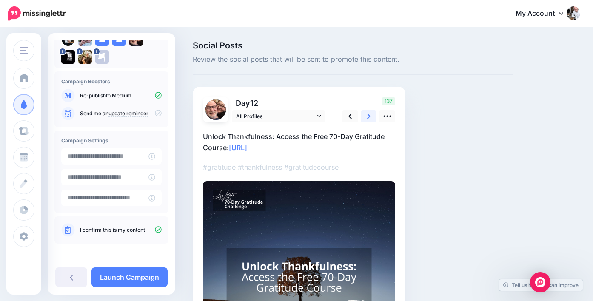
click at [372, 116] on link at bounding box center [369, 116] width 16 height 12
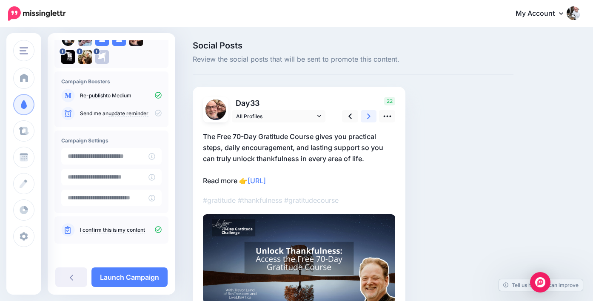
click at [371, 116] on link at bounding box center [369, 116] width 16 height 12
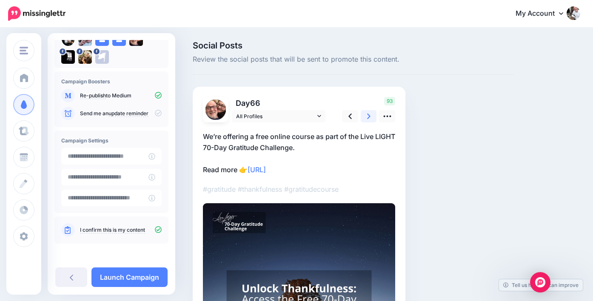
click at [371, 116] on link at bounding box center [369, 116] width 16 height 12
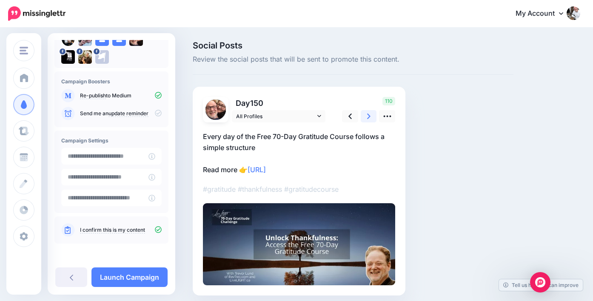
click at [371, 116] on link at bounding box center [369, 116] width 16 height 12
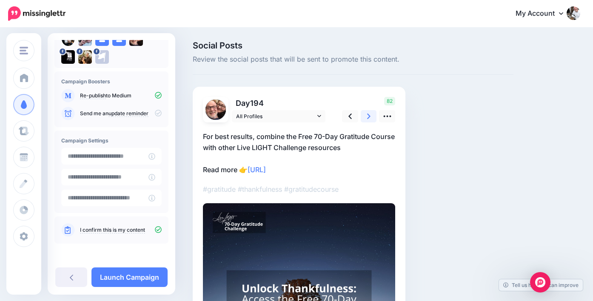
click at [371, 116] on link at bounding box center [369, 116] width 16 height 12
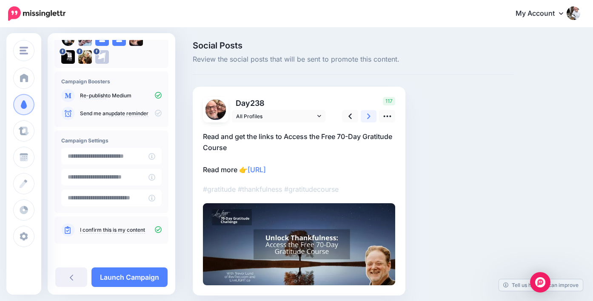
click at [371, 116] on link at bounding box center [369, 116] width 16 height 12
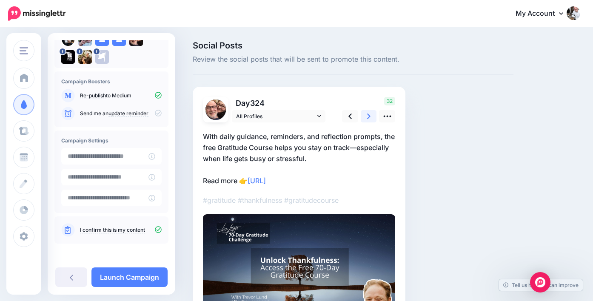
click at [371, 116] on link at bounding box center [369, 116] width 16 height 12
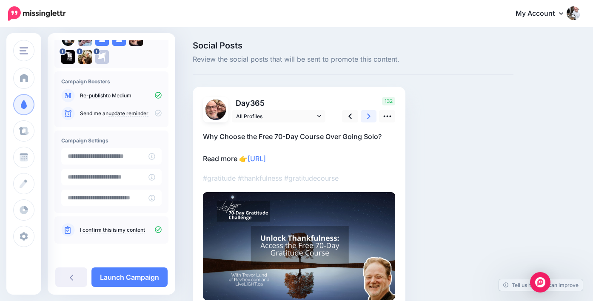
click at [371, 116] on link at bounding box center [369, 116] width 16 height 12
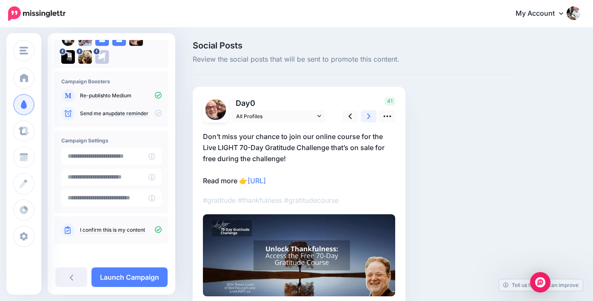
click at [371, 117] on link at bounding box center [369, 116] width 16 height 12
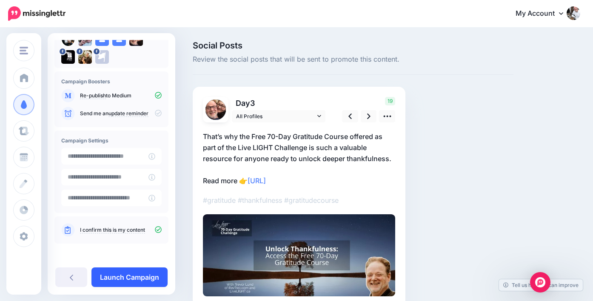
click at [133, 271] on link "Launch Campaign" at bounding box center [129, 278] width 76 height 20
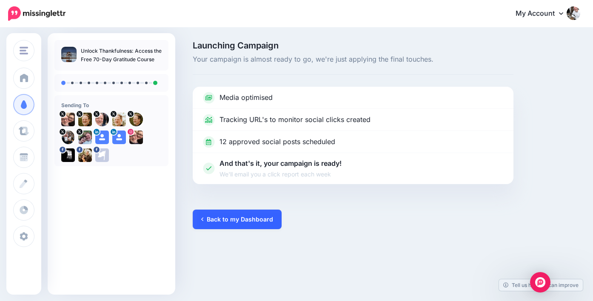
click at [259, 216] on link "Back to my Dashboard" at bounding box center [237, 220] width 89 height 20
